Goal: Information Seeking & Learning: Learn about a topic

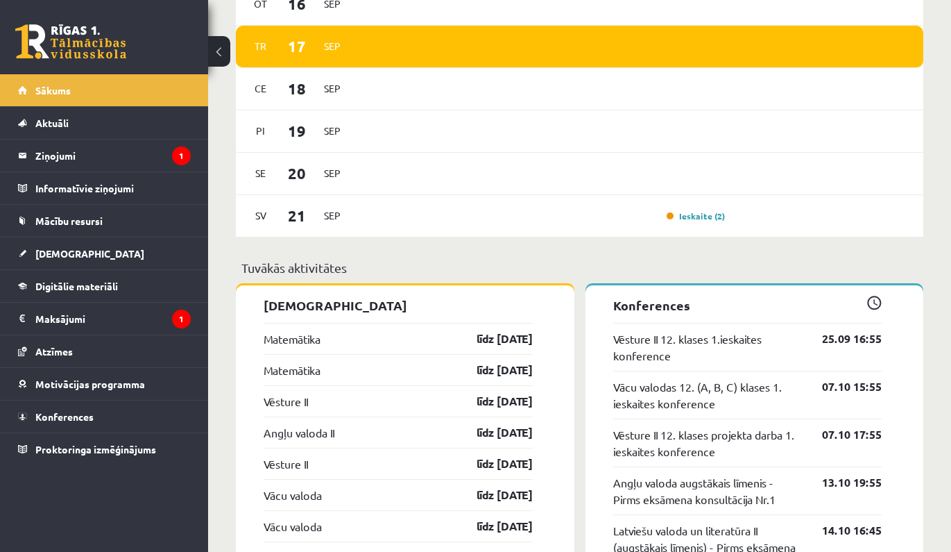
scroll to position [872, 0]
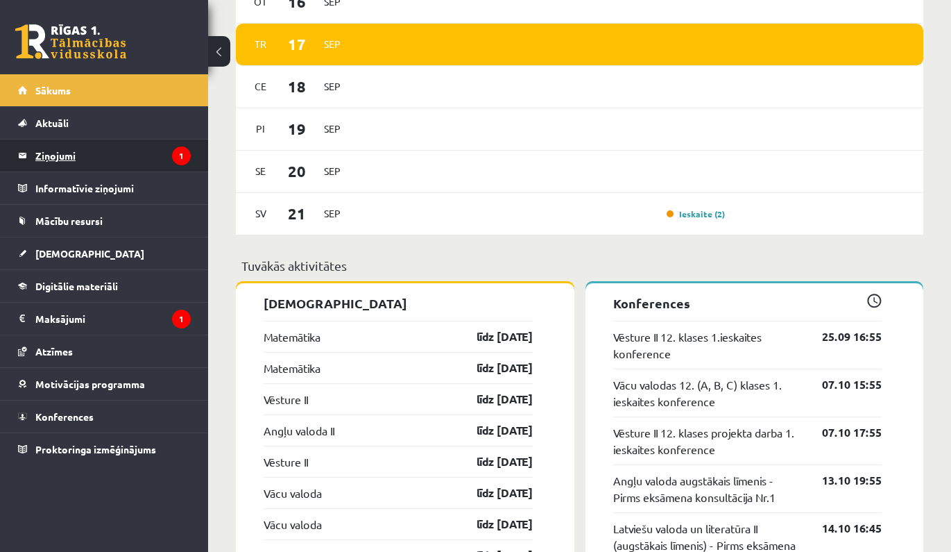
click at [167, 160] on legend "Ziņojumi 1" at bounding box center [112, 155] width 155 height 32
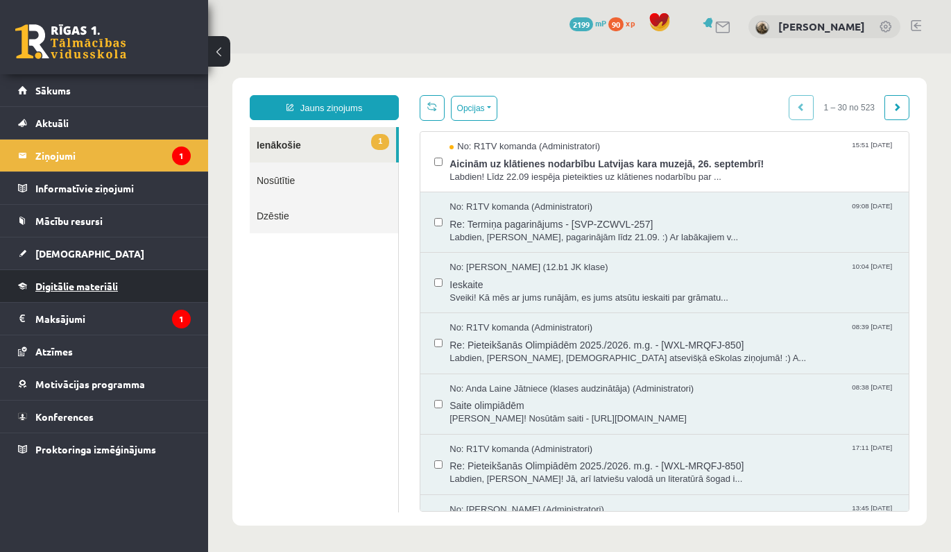
click at [158, 285] on link "Digitālie materiāli" at bounding box center [104, 286] width 173 height 32
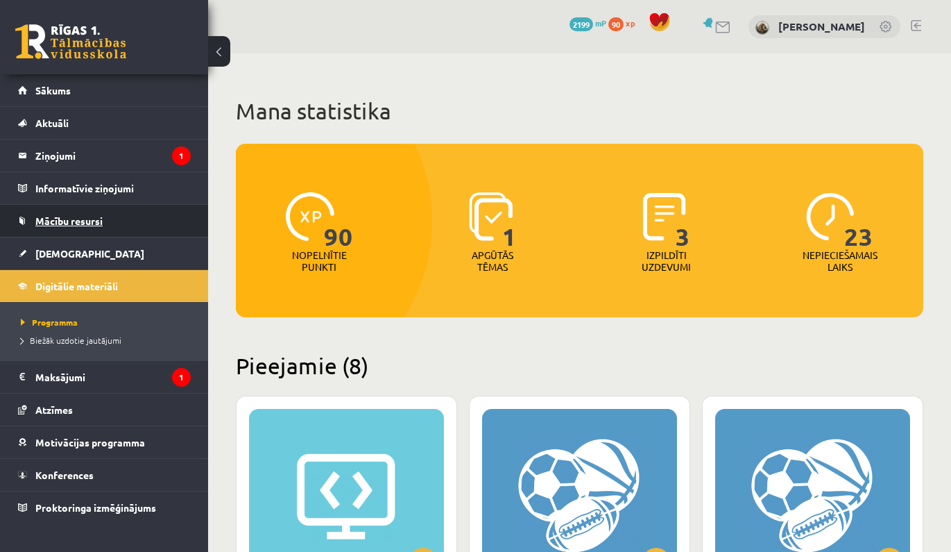
click at [167, 223] on link "Mācību resursi" at bounding box center [104, 221] width 173 height 32
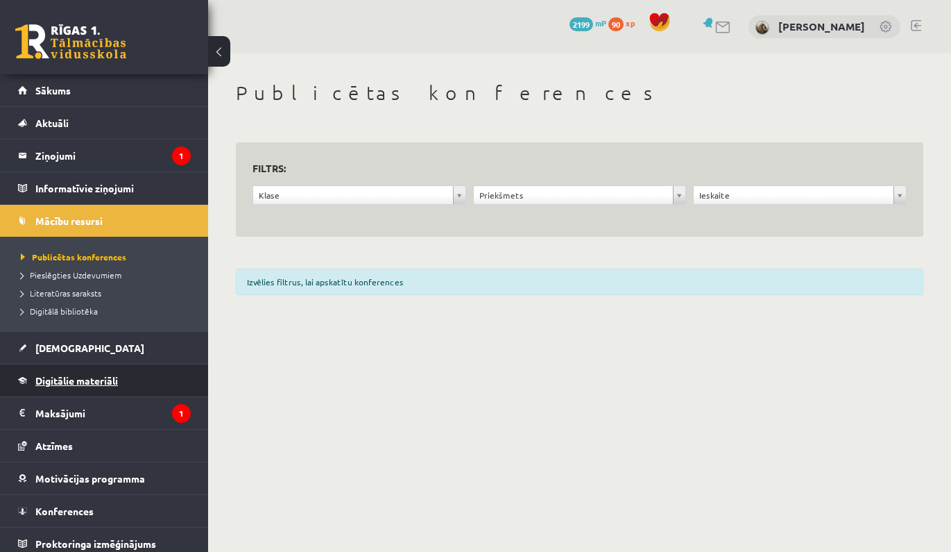
click at [142, 387] on link "Digitālie materiāli" at bounding box center [104, 380] width 173 height 32
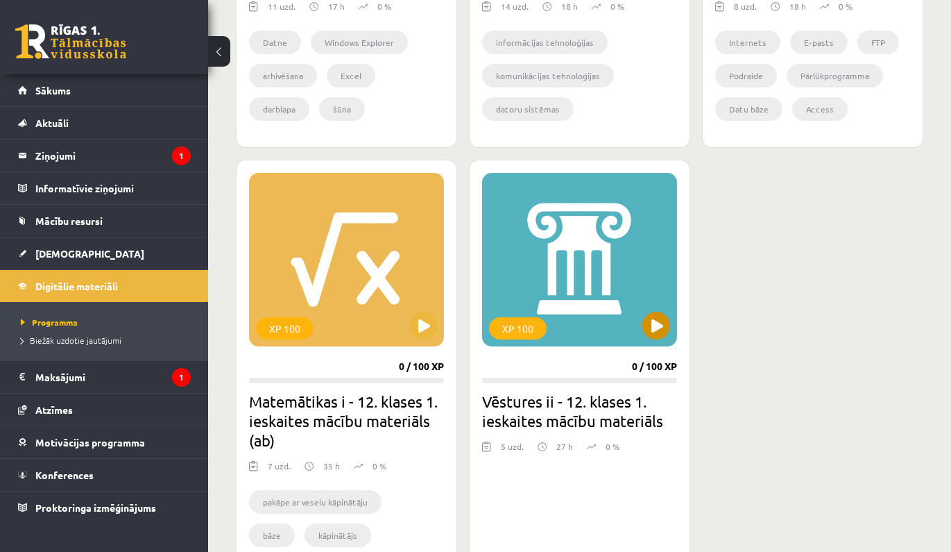
scroll to position [1118, 0]
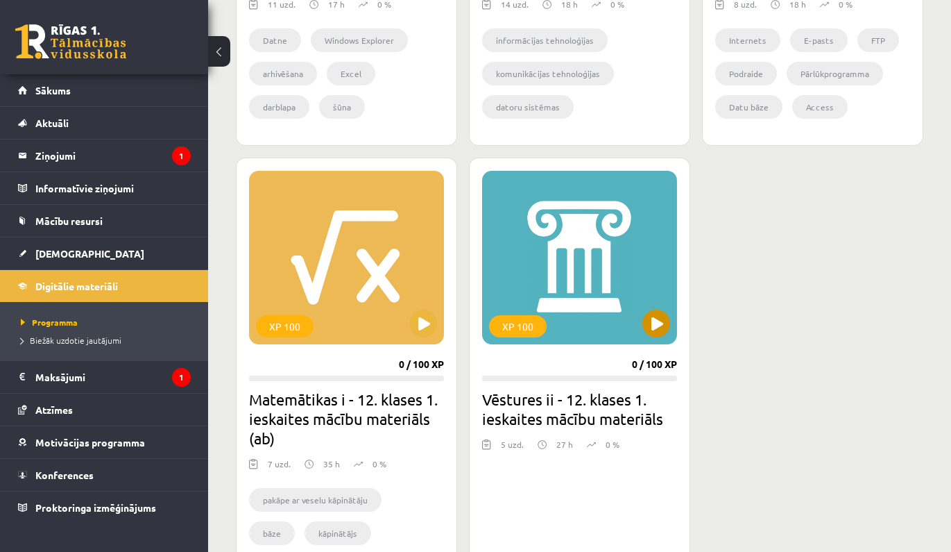
click at [666, 326] on button at bounding box center [657, 324] width 28 height 28
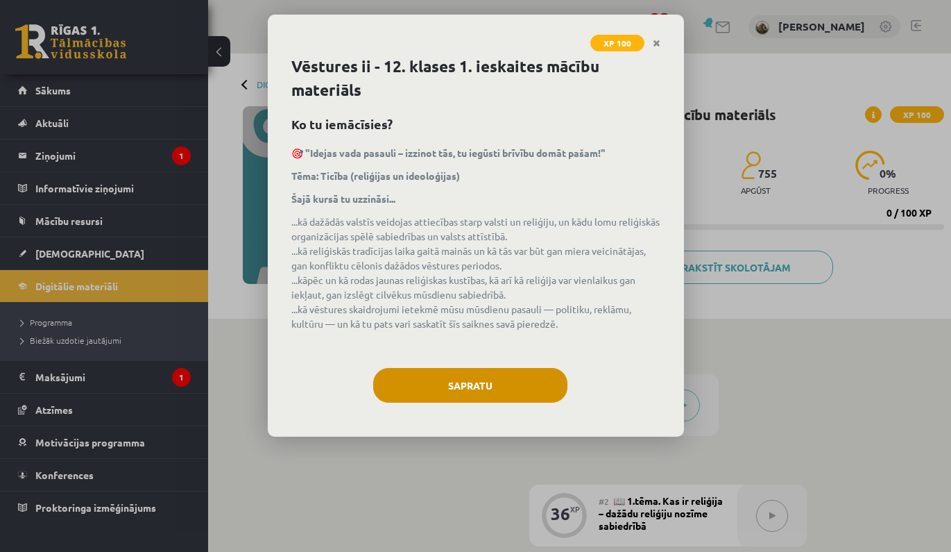
click at [509, 380] on button "Sapratu" at bounding box center [470, 385] width 194 height 35
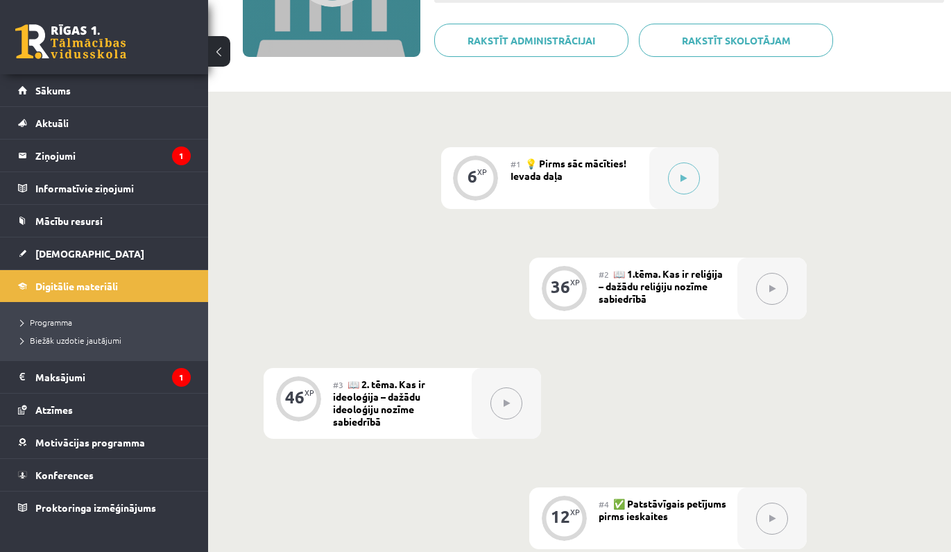
scroll to position [335, 0]
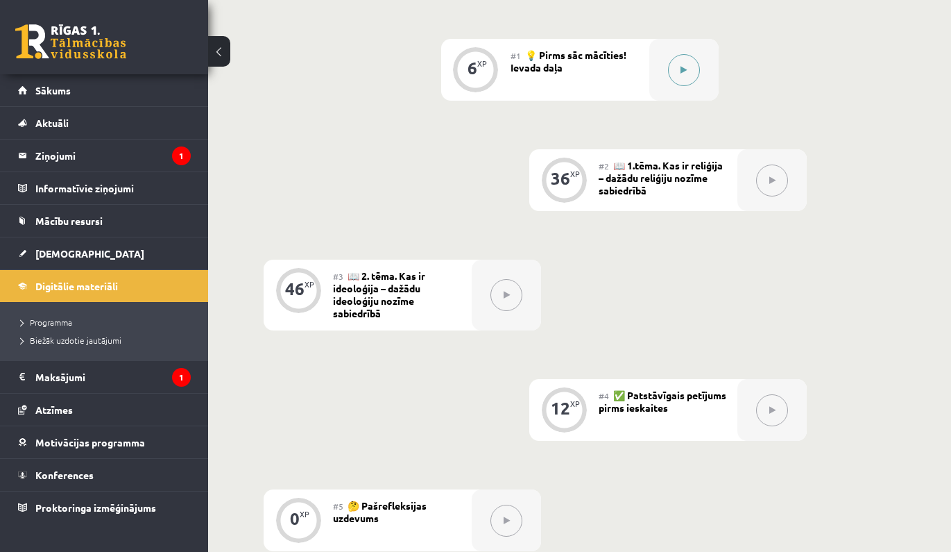
click at [691, 81] on button at bounding box center [684, 70] width 32 height 32
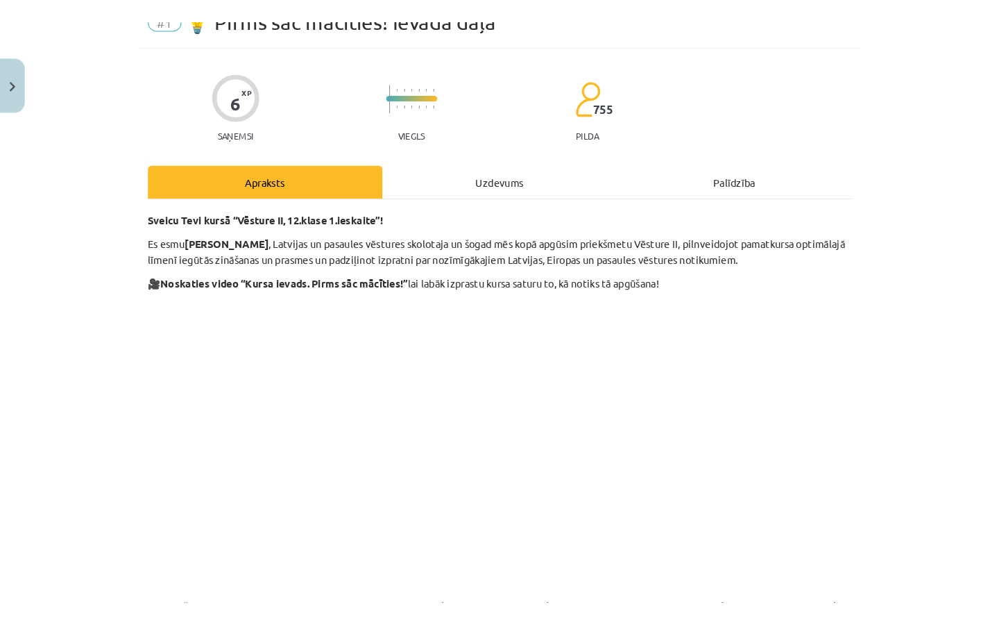
scroll to position [0, 0]
